Goal: Task Accomplishment & Management: Manage account settings

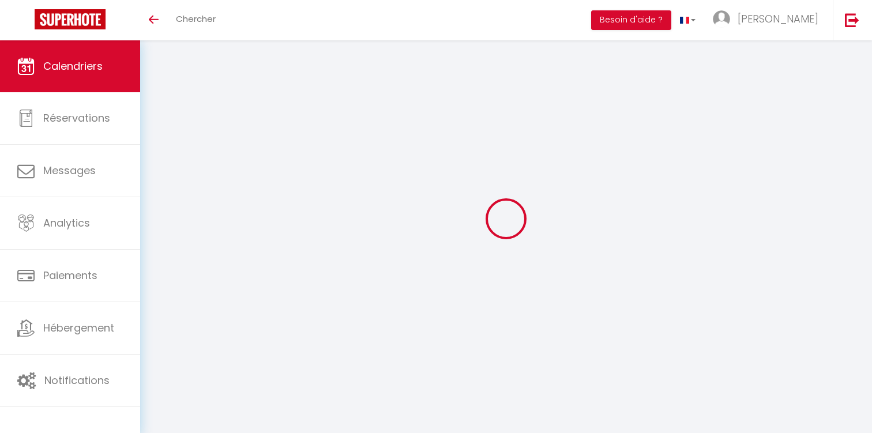
select select
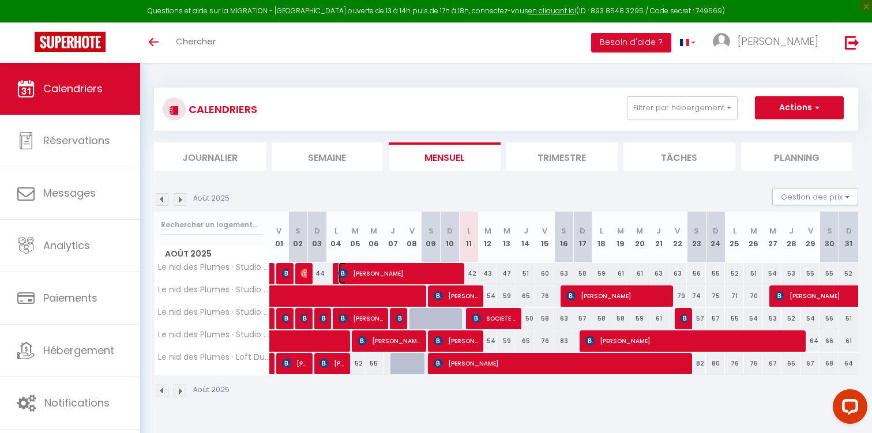
click at [420, 271] on span "[PERSON_NAME]" at bounding box center [399, 273] width 121 height 22
select select "OK"
select select "0"
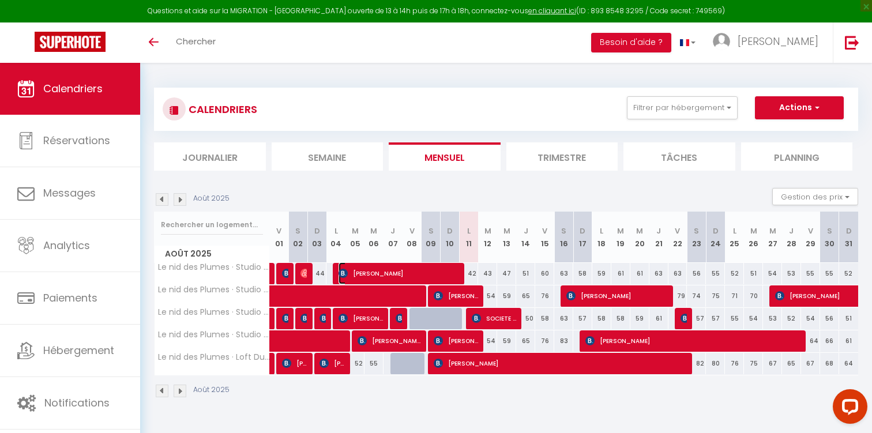
select select "1"
select select
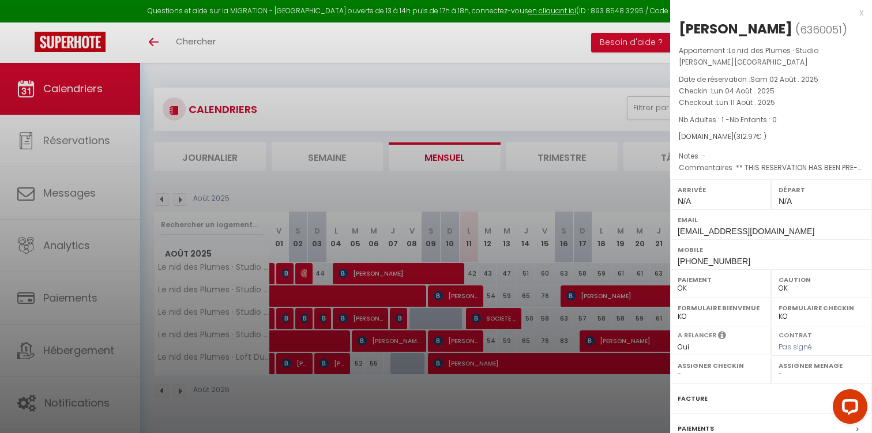
click at [860, 15] on div "x" at bounding box center [766, 13] width 193 height 14
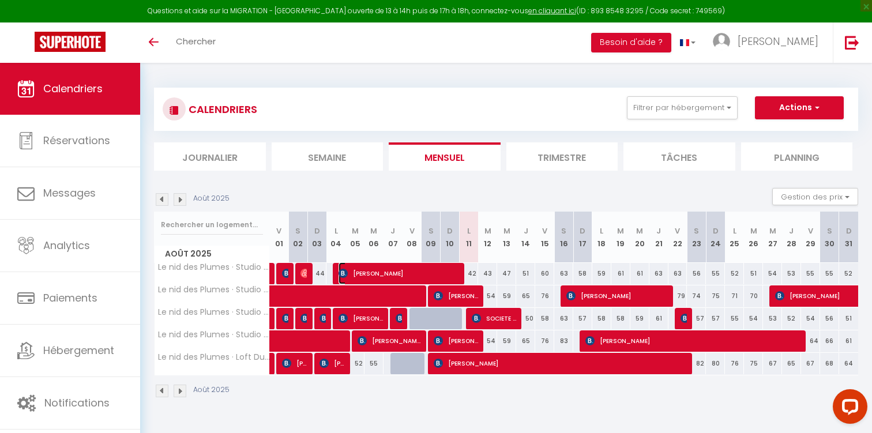
click at [437, 276] on span "[PERSON_NAME]" at bounding box center [399, 273] width 121 height 22
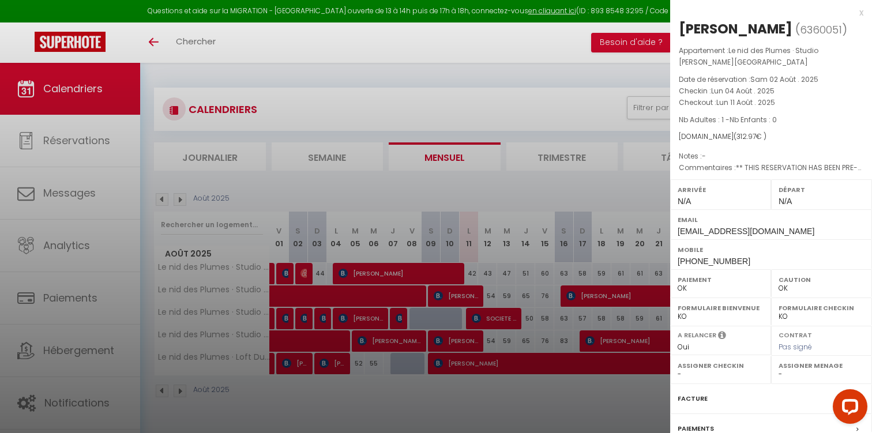
click at [423, 393] on div at bounding box center [436, 216] width 872 height 433
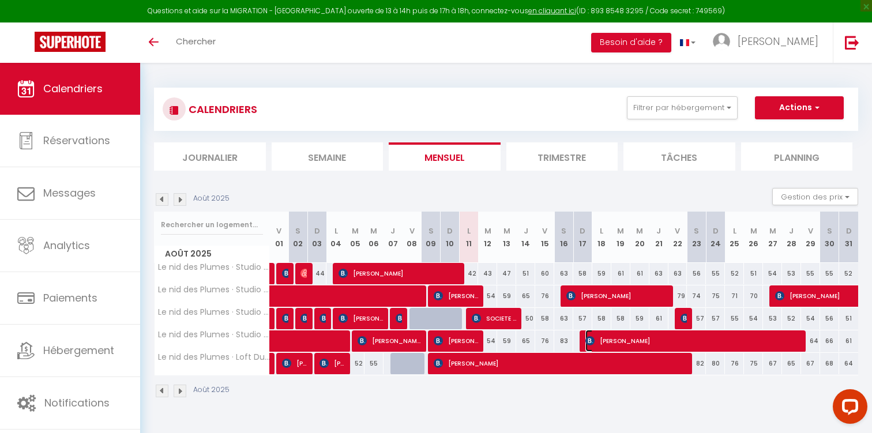
click at [679, 343] on span "[PERSON_NAME]" at bounding box center [693, 341] width 216 height 22
select select "KO"
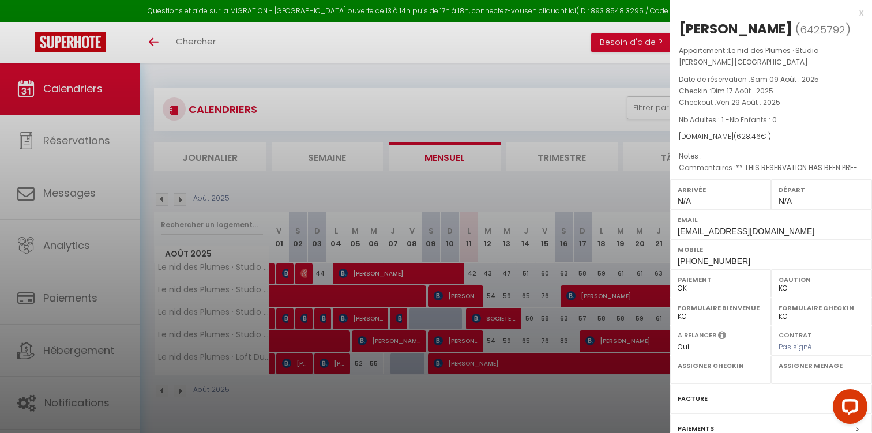
click at [525, 400] on div at bounding box center [436, 216] width 872 height 433
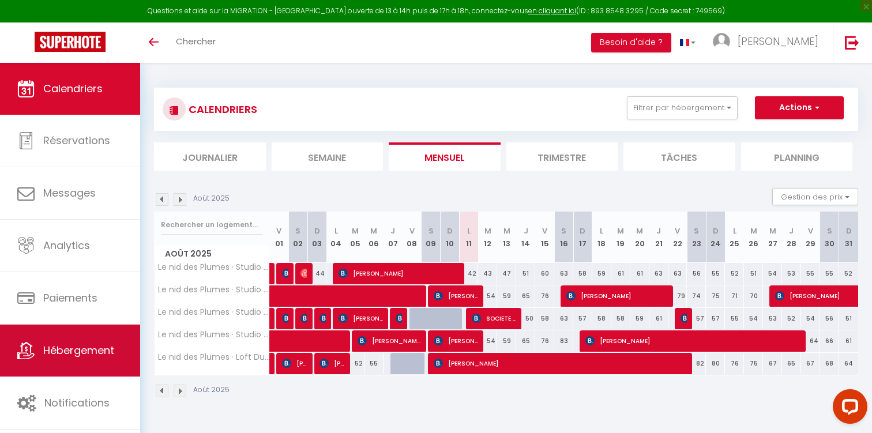
scroll to position [63, 0]
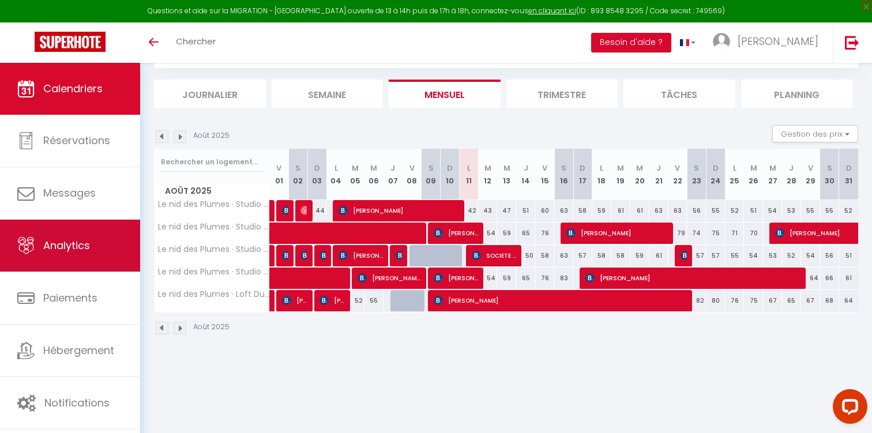
click at [74, 261] on link "Analytics" at bounding box center [70, 246] width 140 height 52
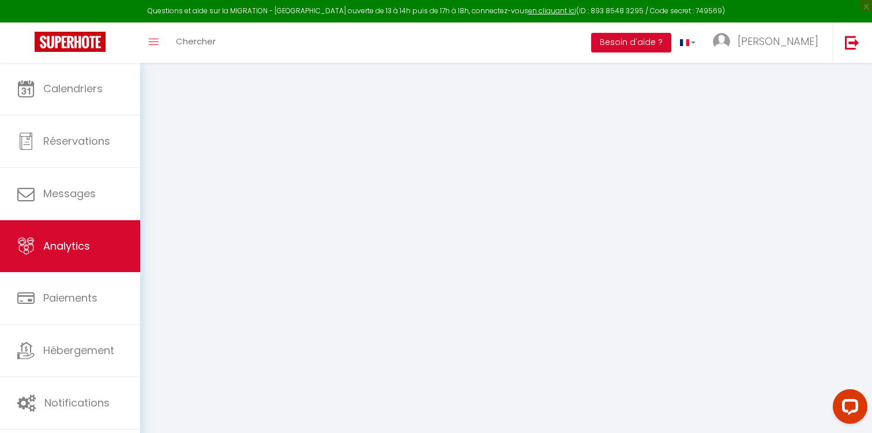
select select "2025"
select select "8"
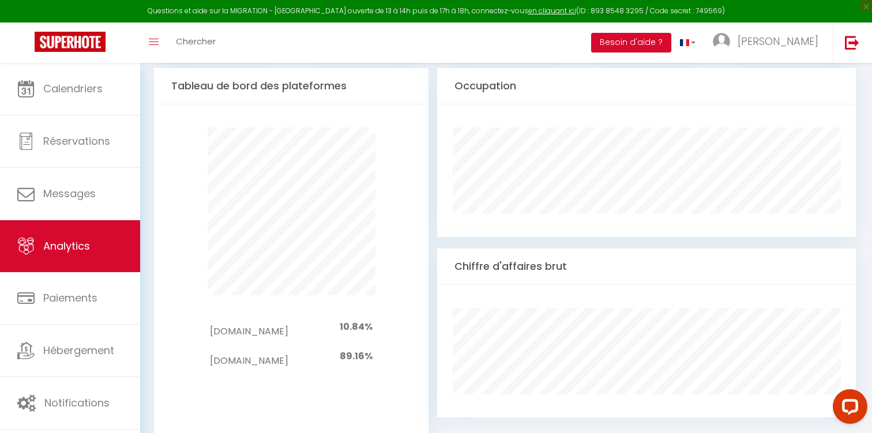
scroll to position [634, 0]
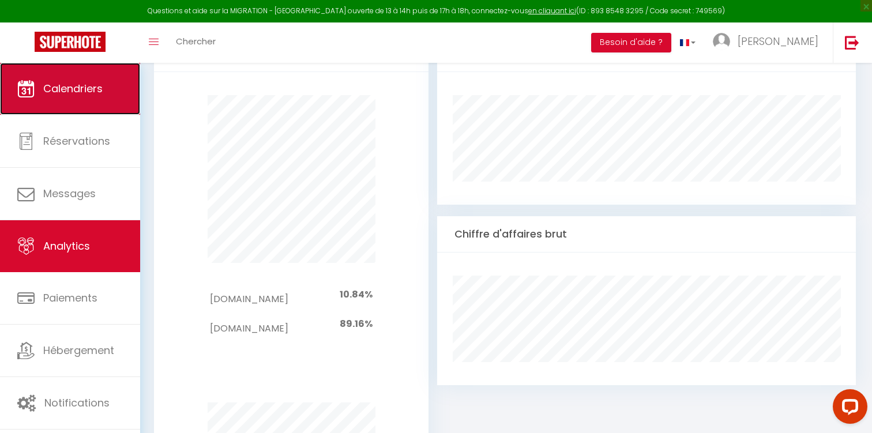
click at [118, 96] on link "Calendriers" at bounding box center [70, 89] width 140 height 52
